Goal: Information Seeking & Learning: Learn about a topic

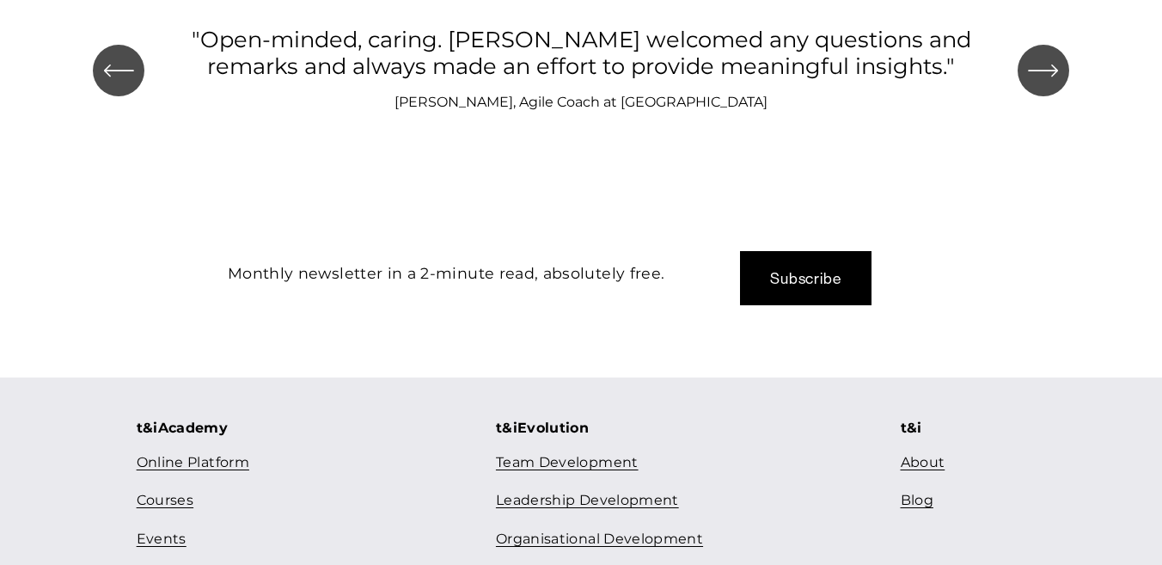
scroll to position [1951, 0]
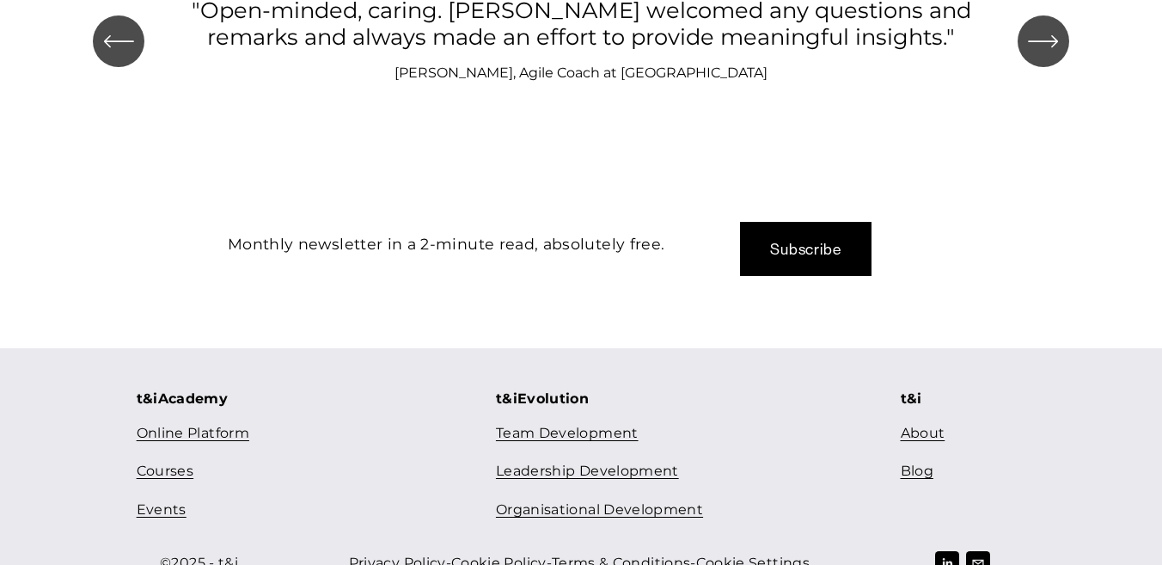
click at [924, 421] on link "About" at bounding box center [922, 433] width 45 height 25
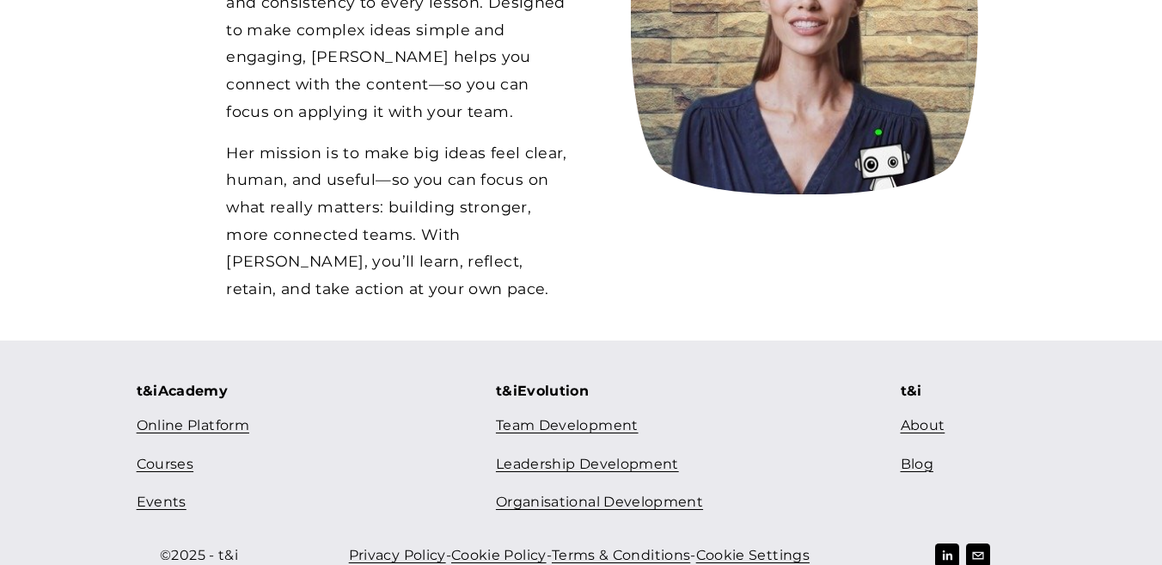
scroll to position [1673, 0]
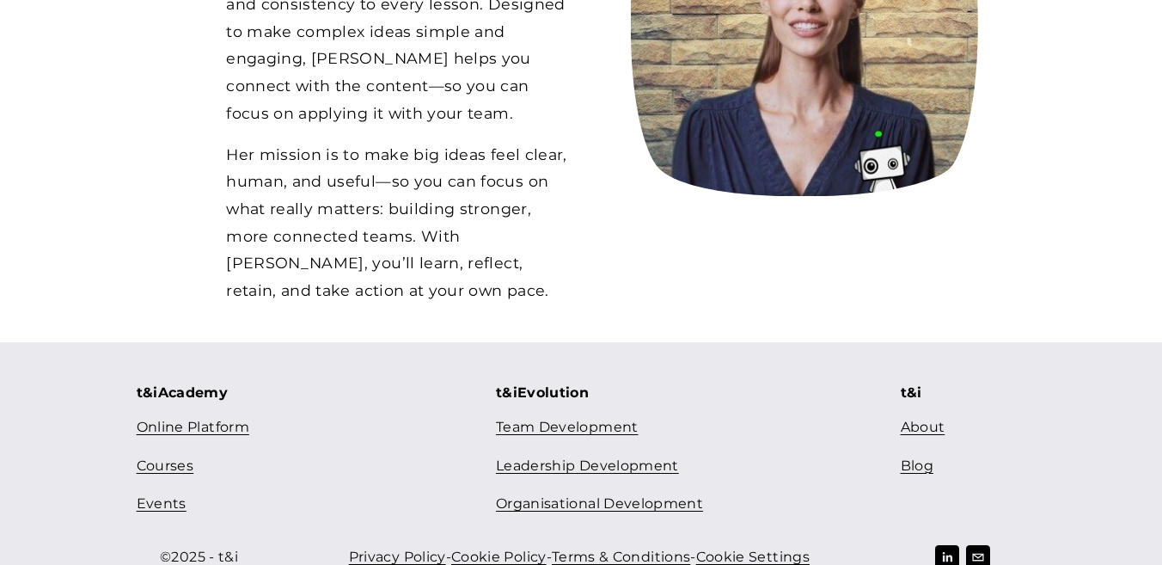
click at [189, 415] on link "Online Platform" at bounding box center [193, 427] width 113 height 25
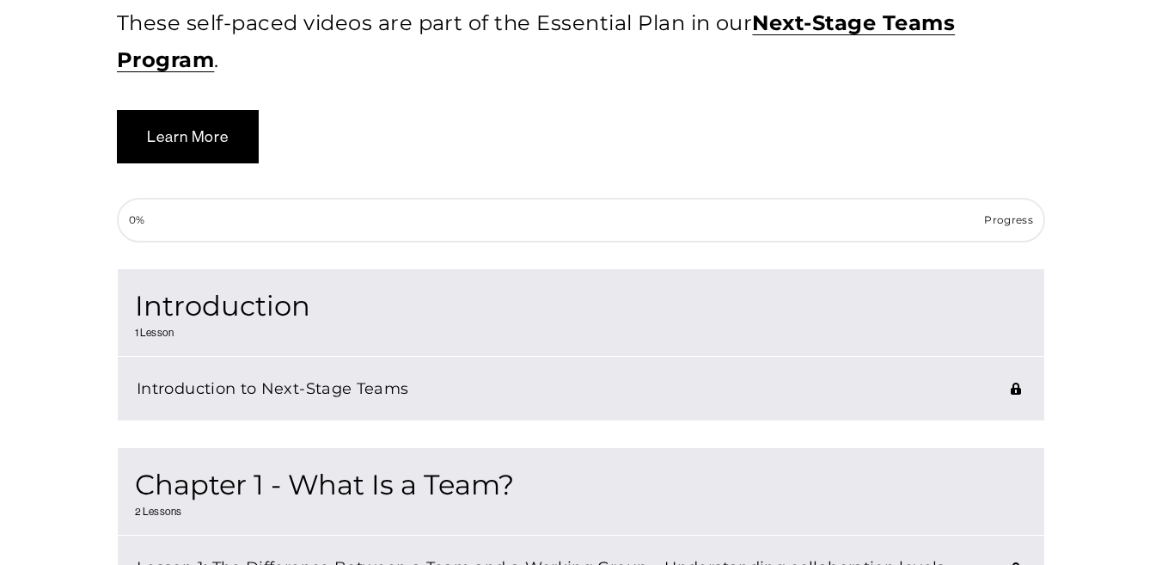
scroll to position [557, 0]
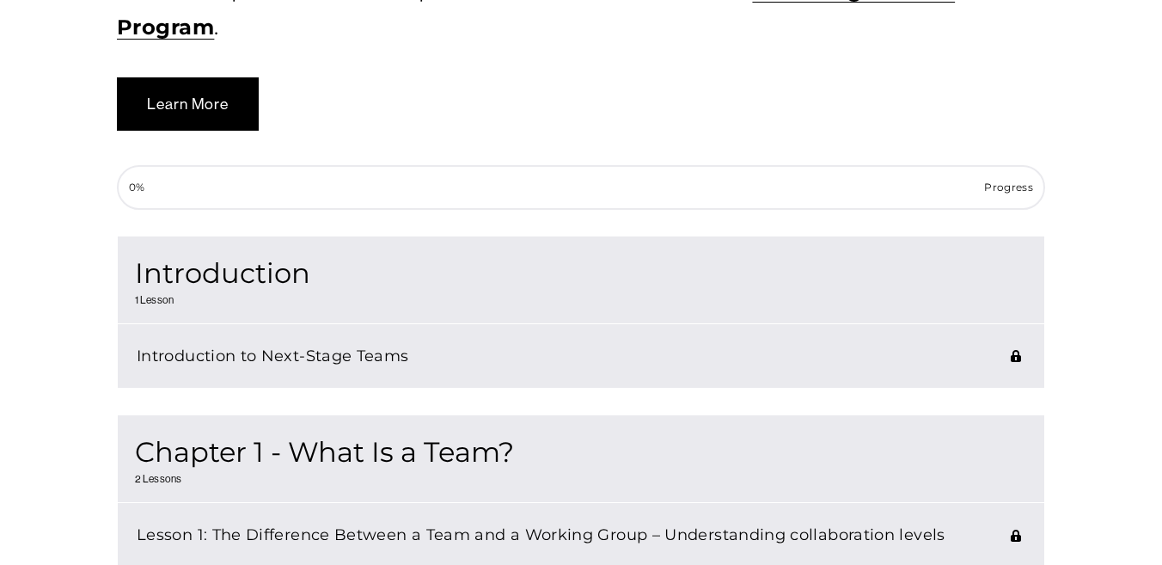
click at [310, 362] on h3 "Introduction to Next-Stage Teams" at bounding box center [562, 355] width 851 height 27
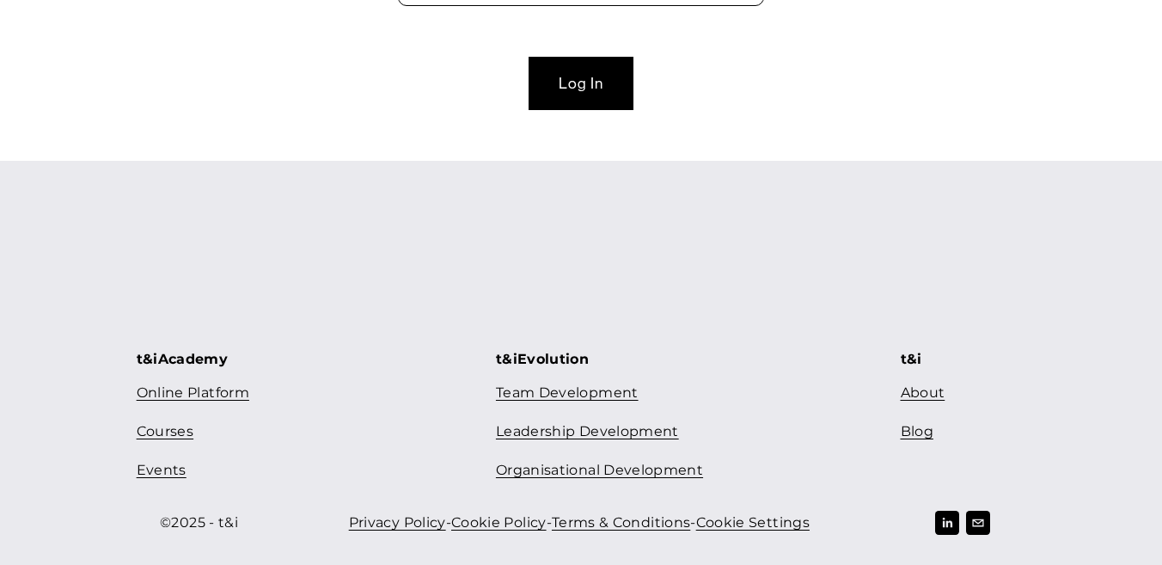
scroll to position [826, 0]
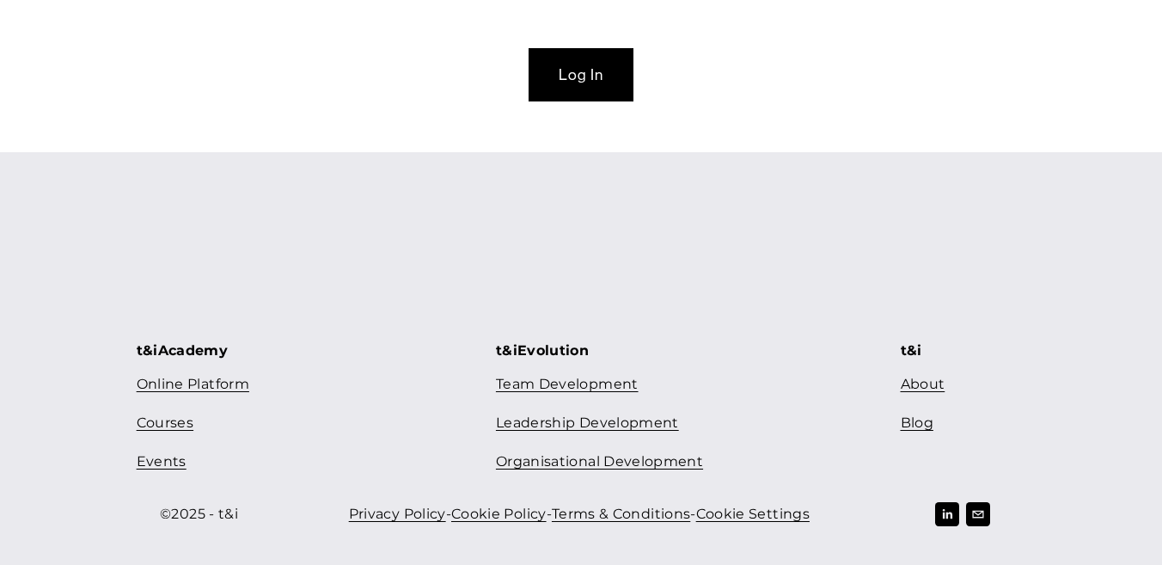
click at [168, 433] on link "Courses" at bounding box center [165, 423] width 57 height 25
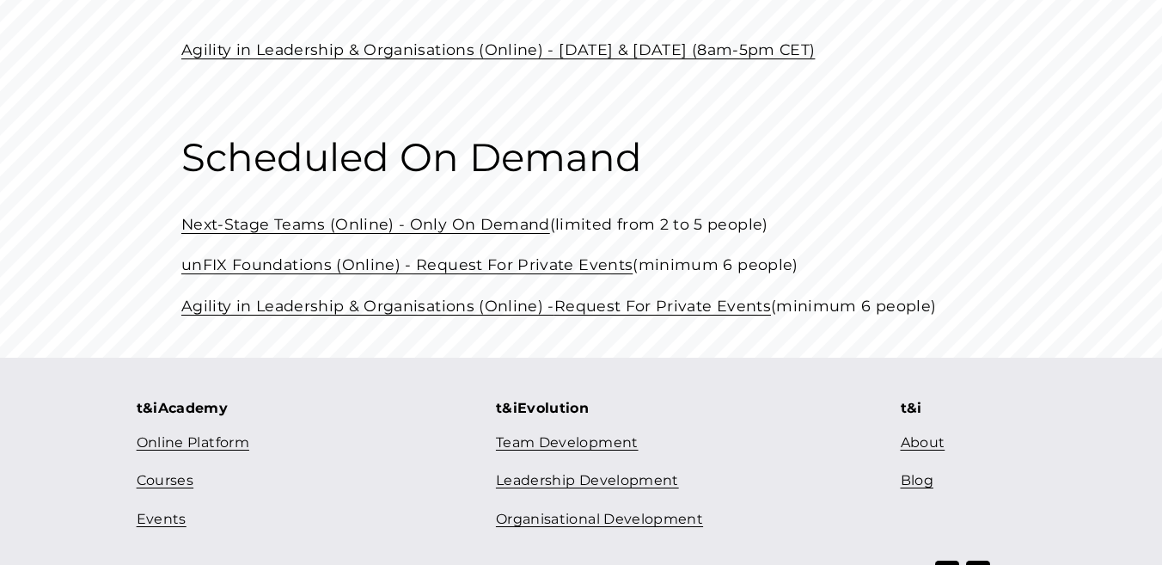
scroll to position [818, 0]
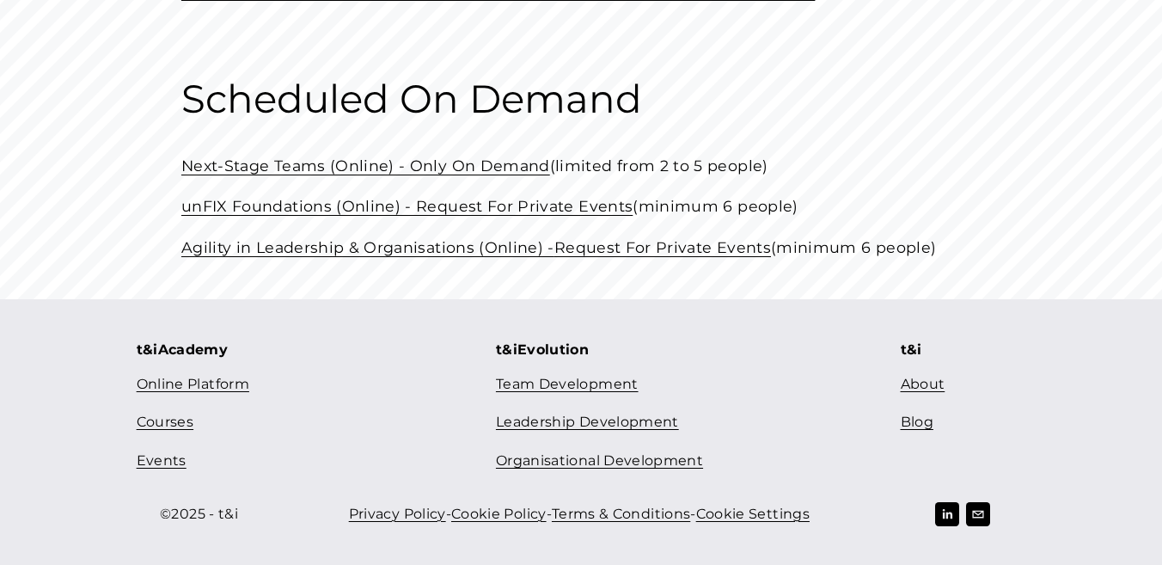
click at [242, 174] on link "Next-Stage Teams (Online) - Only On Demand" at bounding box center [365, 165] width 369 height 18
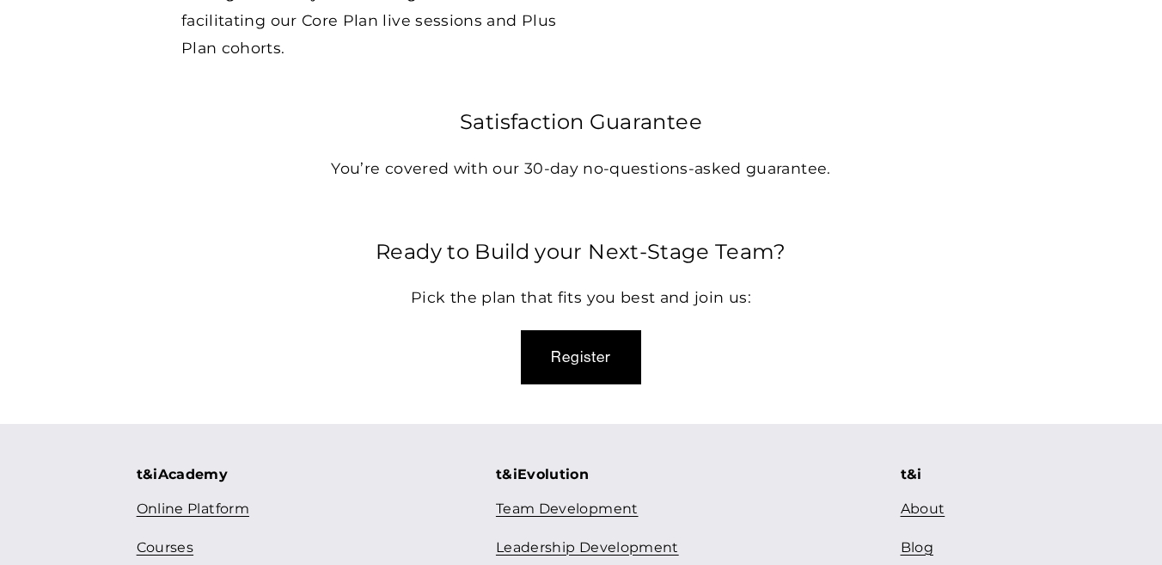
scroll to position [5408, 0]
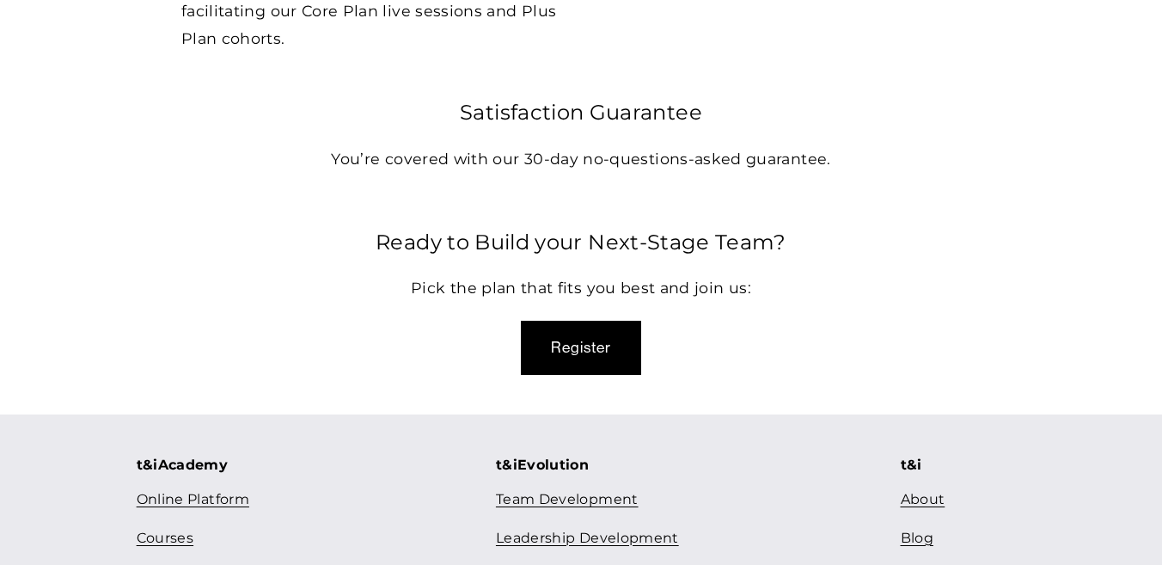
click at [165, 564] on link "Events" at bounding box center [162, 576] width 50 height 25
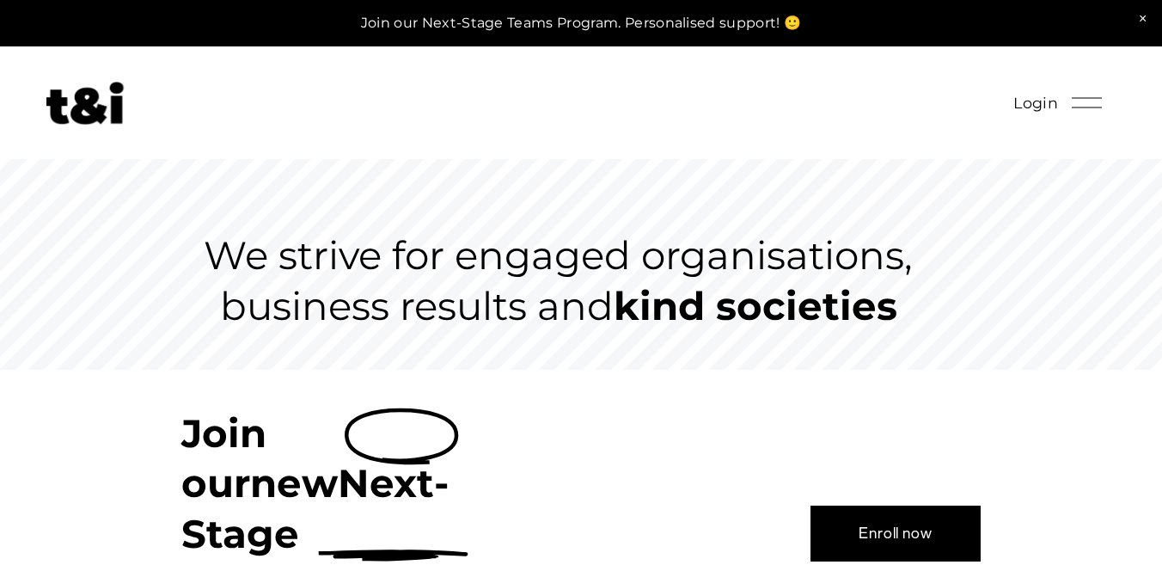
click at [58, 302] on div "We strive for engaged organisations, business results and kind societies" at bounding box center [581, 264] width 1162 height 133
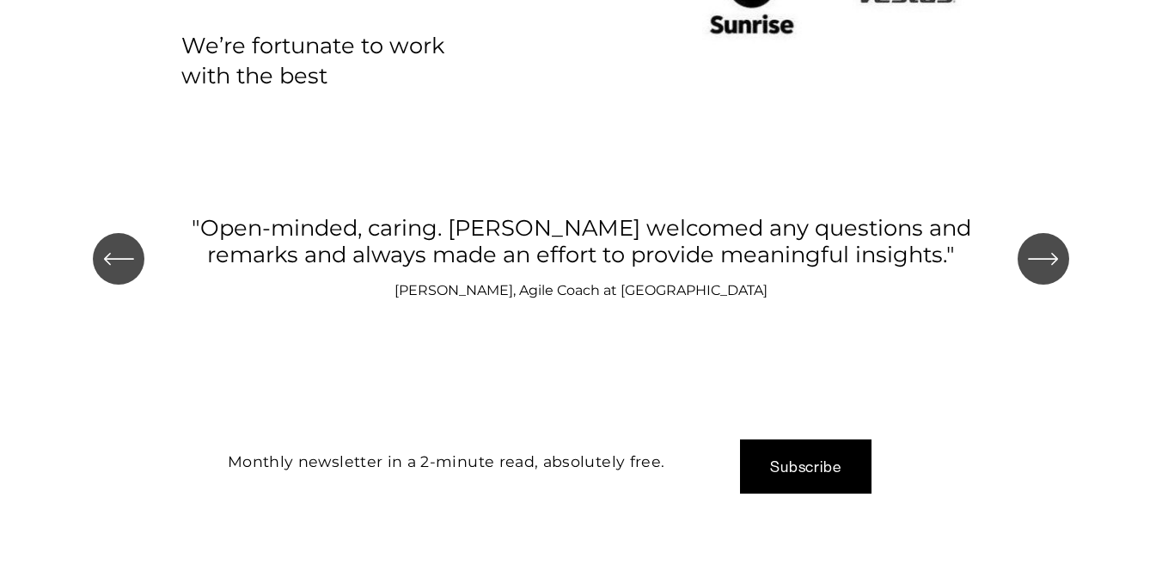
scroll to position [1951, 0]
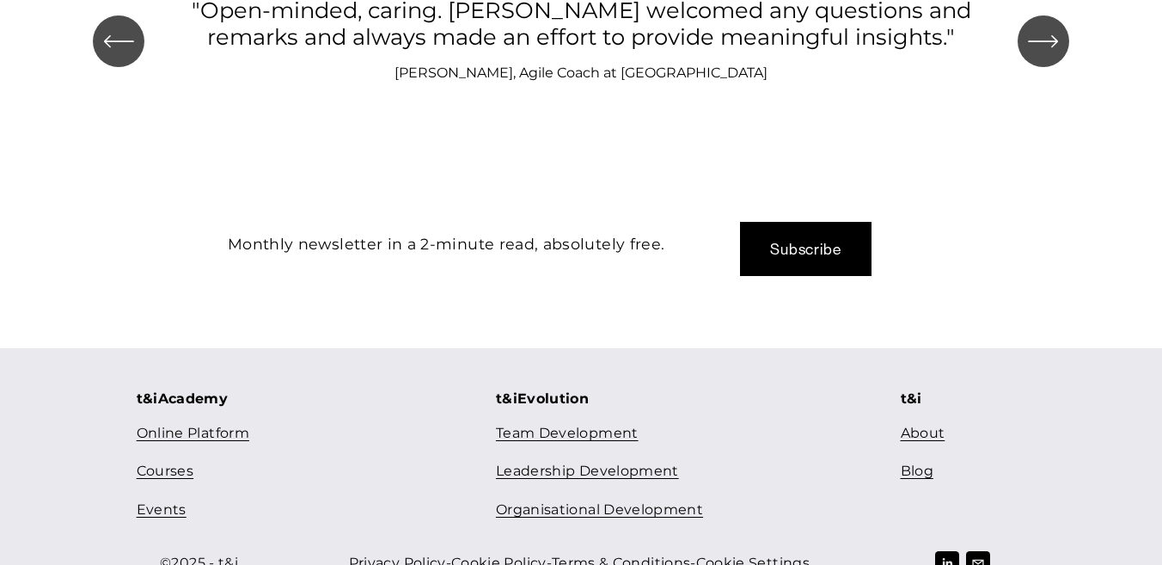
click at [920, 459] on link "Blog" at bounding box center [916, 471] width 33 height 25
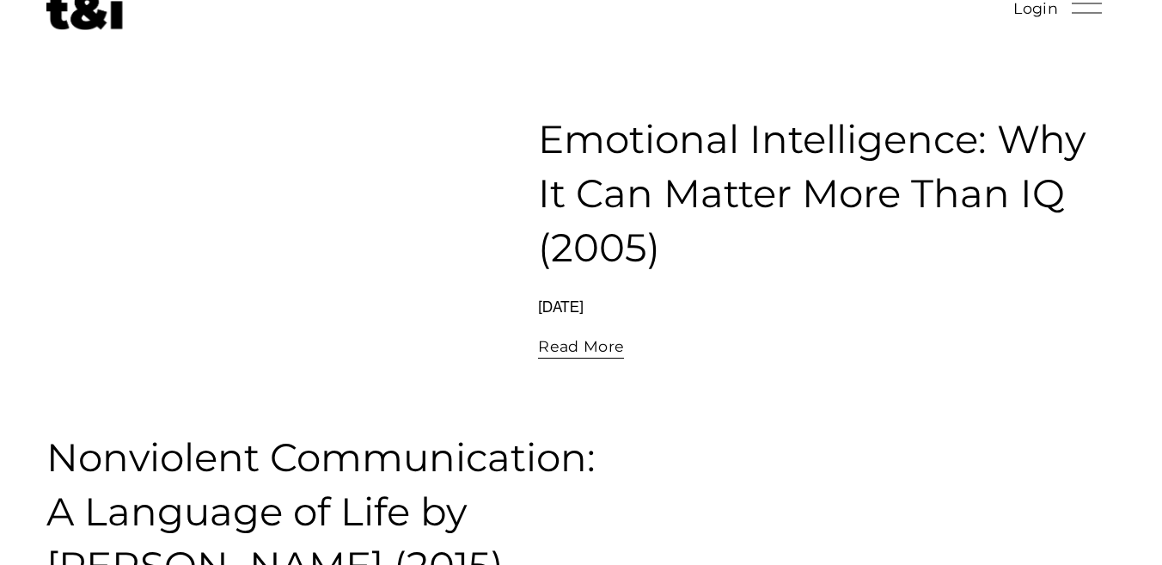
scroll to position [98, 0]
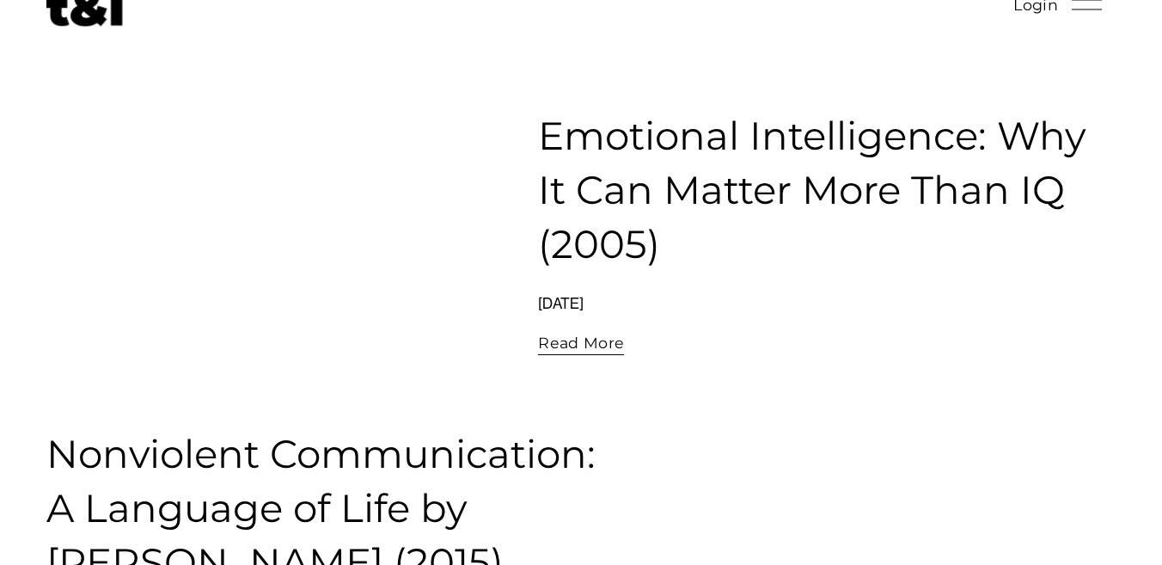
click at [607, 193] on link "Emotional Intelligence: Why It Can Matter More Than IQ (2005)" at bounding box center [811, 190] width 547 height 156
click at [622, 137] on link "Emotional Intelligence: Why It Can Matter More Than IQ (2005)" at bounding box center [811, 190] width 547 height 156
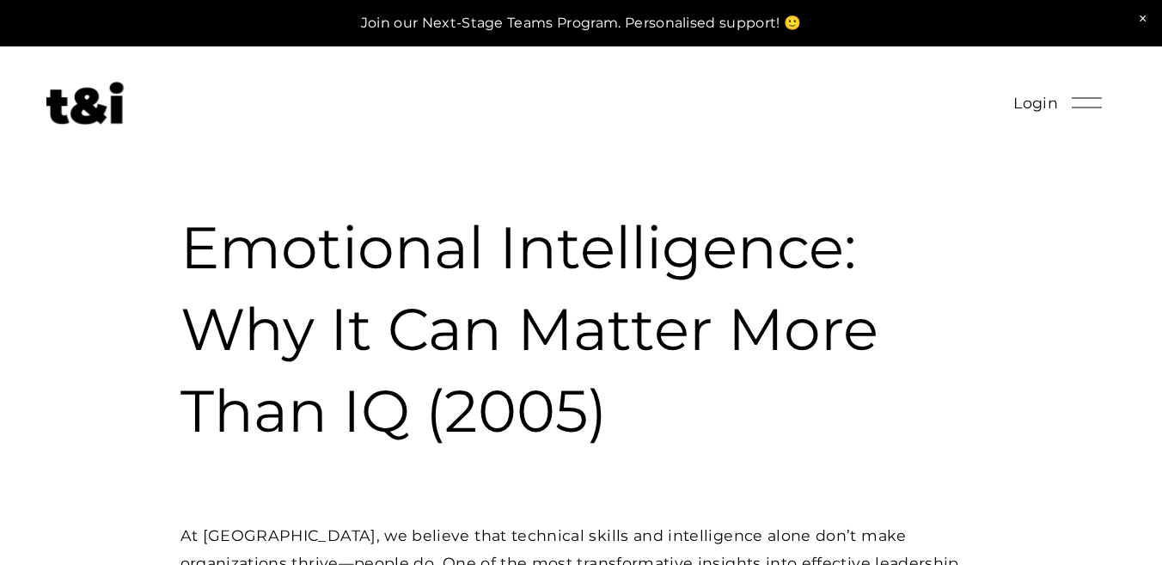
click at [75, 105] on img at bounding box center [84, 103] width 77 height 43
